Goal: Share content

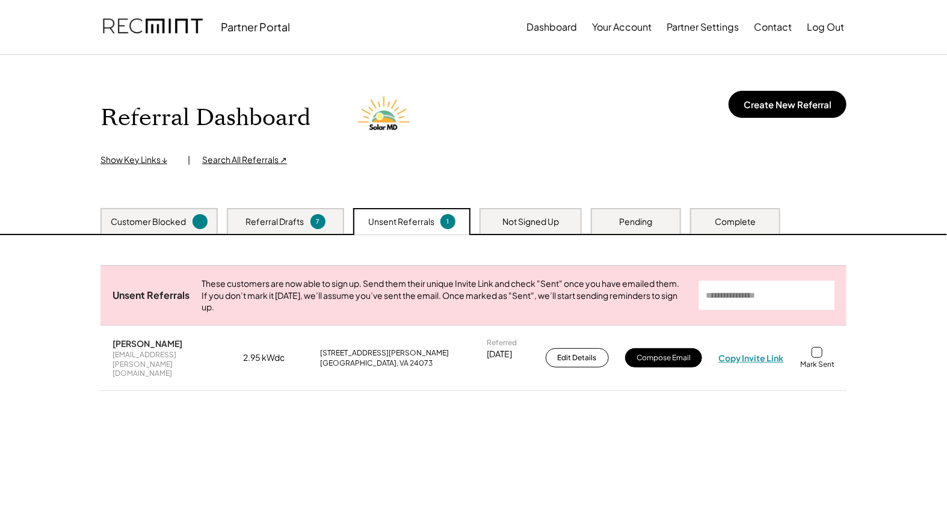
click at [751, 359] on div "Copy Invite Link" at bounding box center [751, 358] width 65 height 11
click at [149, 370] on div "juli.j.heath@gmail.com" at bounding box center [170, 364] width 114 height 28
click at [152, 370] on div "juli.j.heath@gmail.com" at bounding box center [170, 364] width 114 height 28
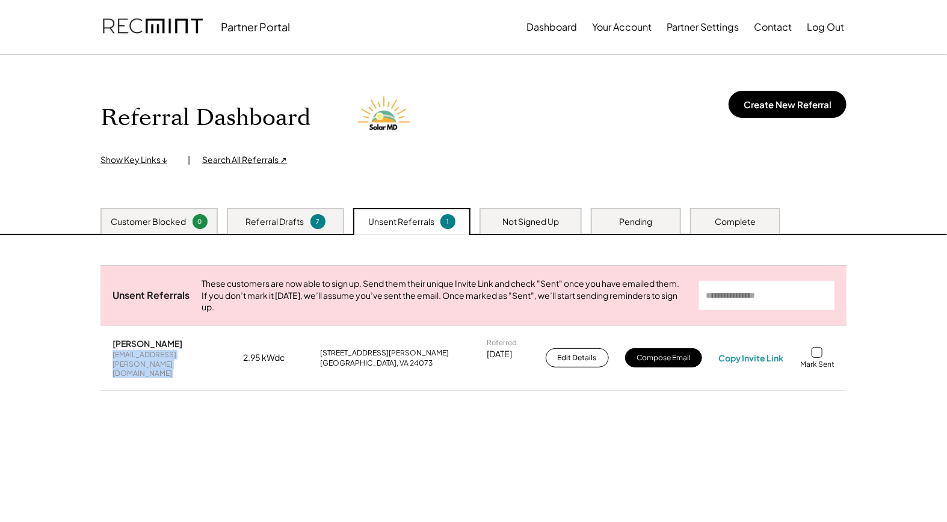
copy div "juli.j.heath@gmail.com"
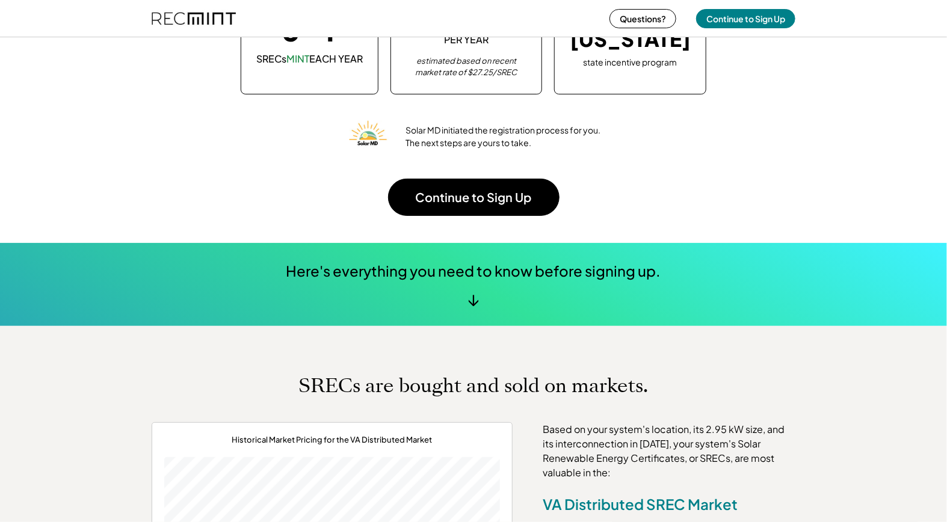
scroll to position [67, 0]
